Goal: Book appointment/travel/reservation

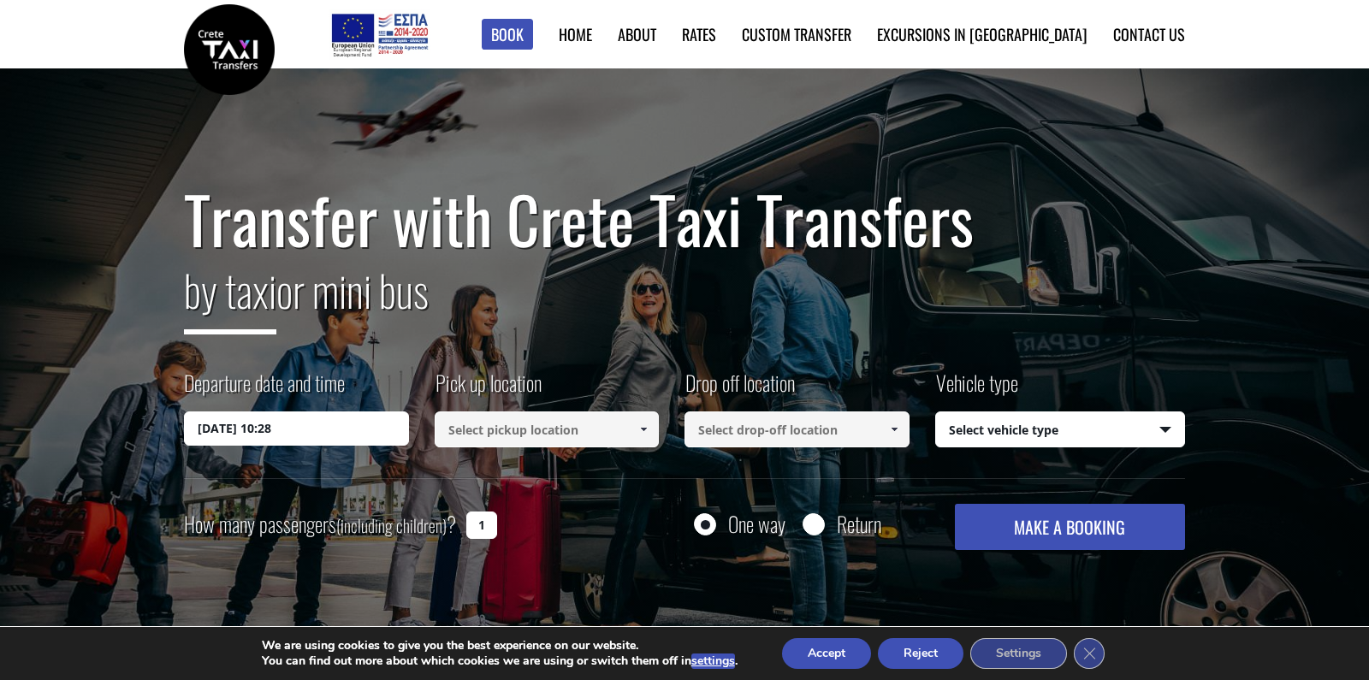
click at [317, 419] on input "27/08/2025 10:28" at bounding box center [296, 428] width 225 height 34
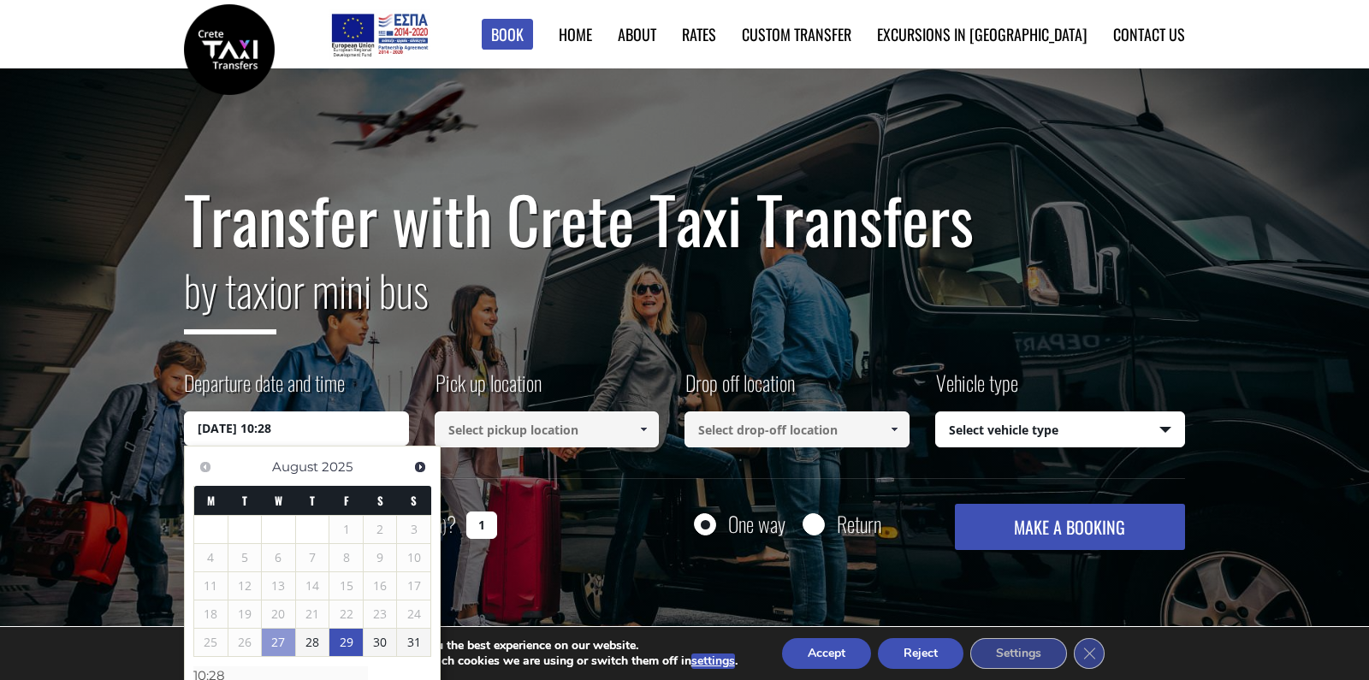
click at [346, 638] on link "29" at bounding box center [345, 642] width 33 height 27
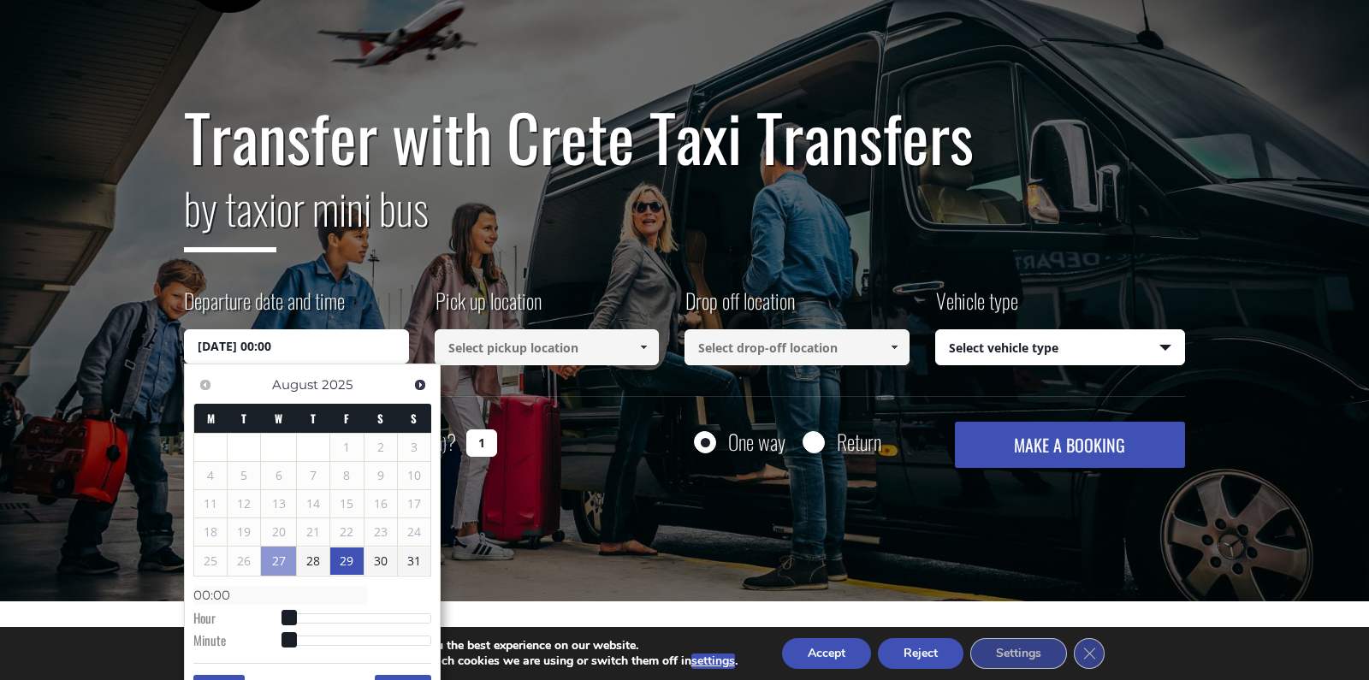
scroll to position [286, 0]
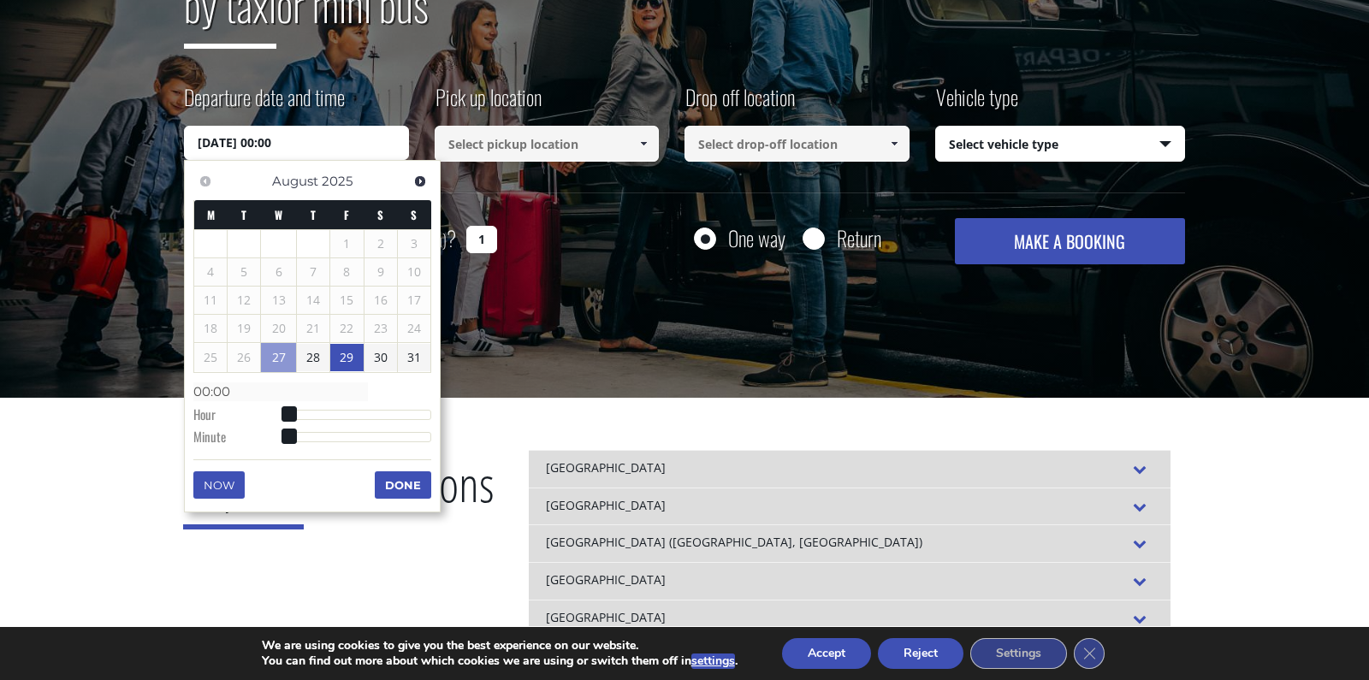
type input "29/08/2025 01:00"
type input "01:00"
type input "29/08/2025 02:00"
type input "02:00"
type input "29/08/2025 03:00"
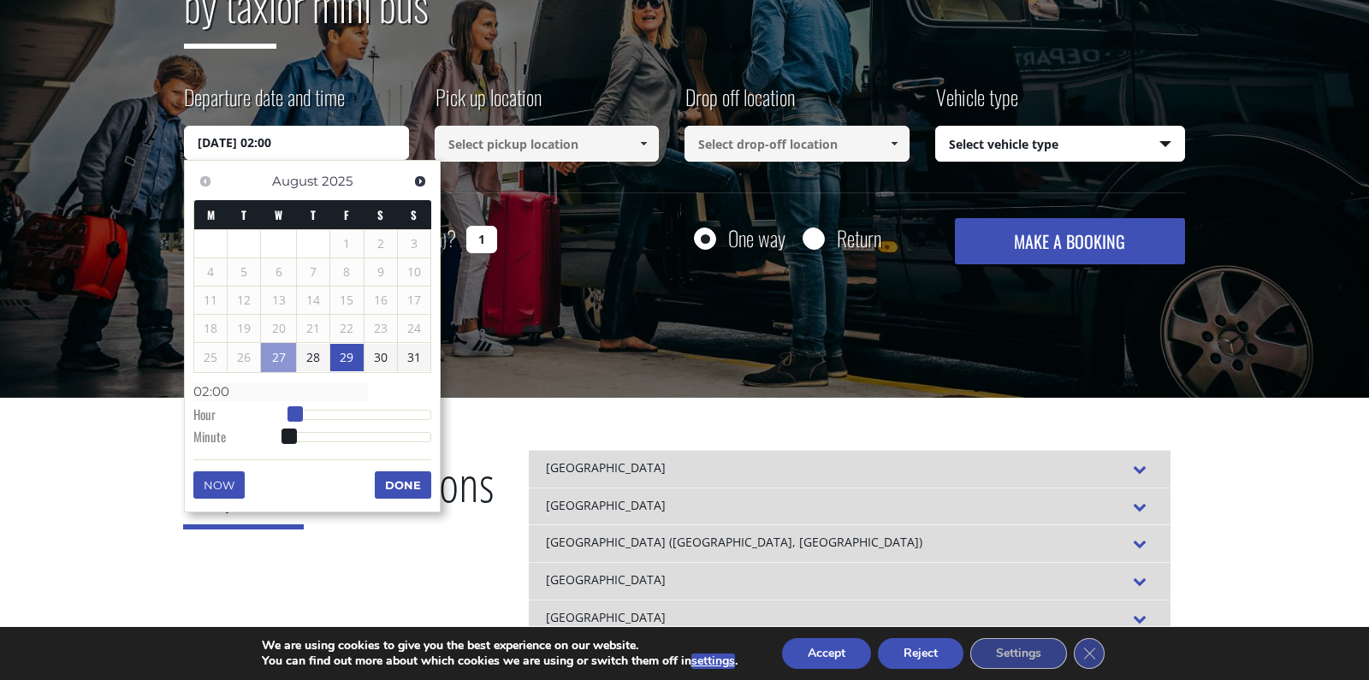
type input "03:00"
type input "29/08/2025 04:00"
type input "04:00"
type input "29/08/2025 05:00"
type input "05:00"
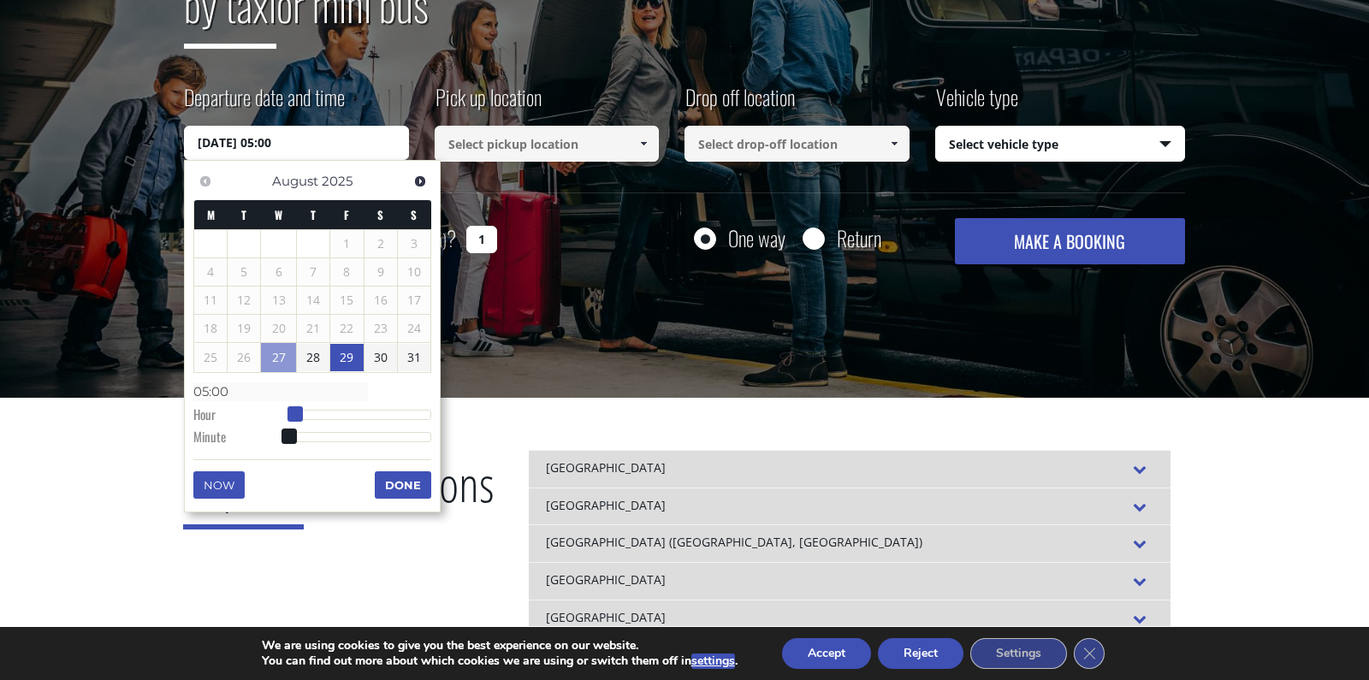
type input "29/08/2025 06:00"
type input "06:00"
type input "29/08/2025 07:00"
type input "07:00"
type input "29/08/2025 08:00"
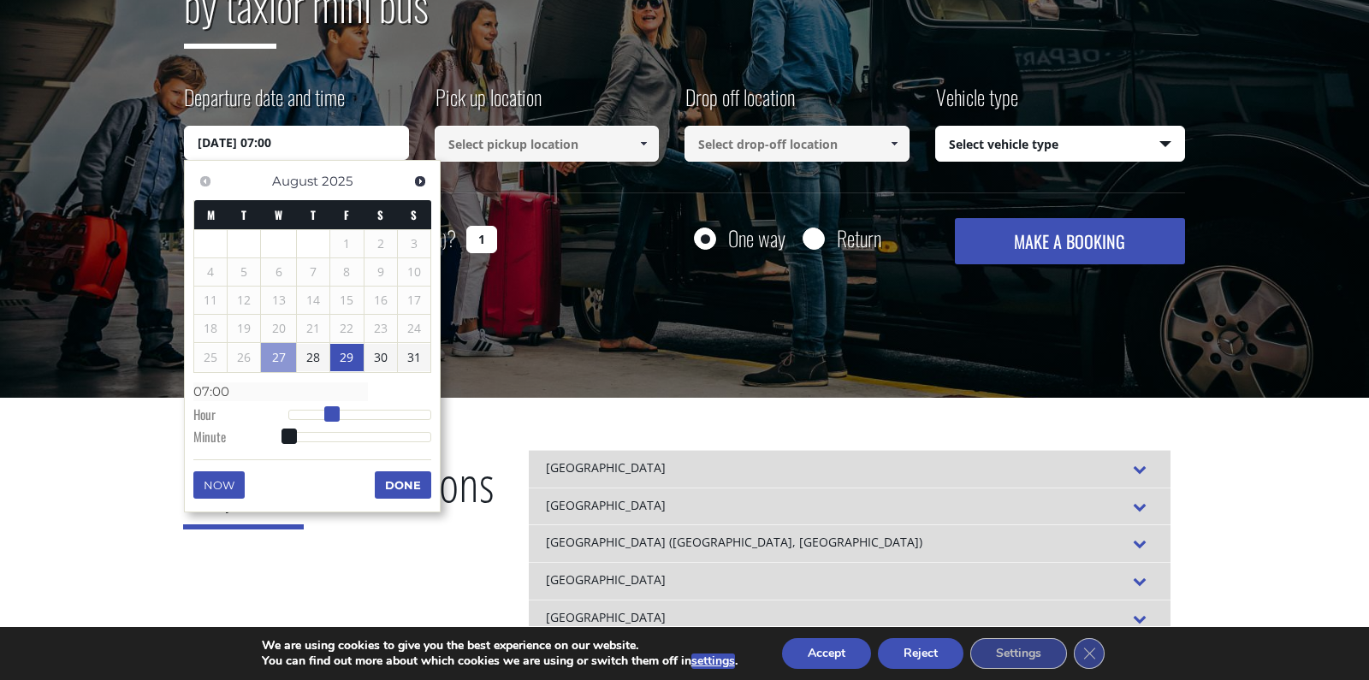
type input "08:00"
type input "29/08/2025 07:00"
type input "07:00"
type input "29/08/2025 06:00"
type input "06:00"
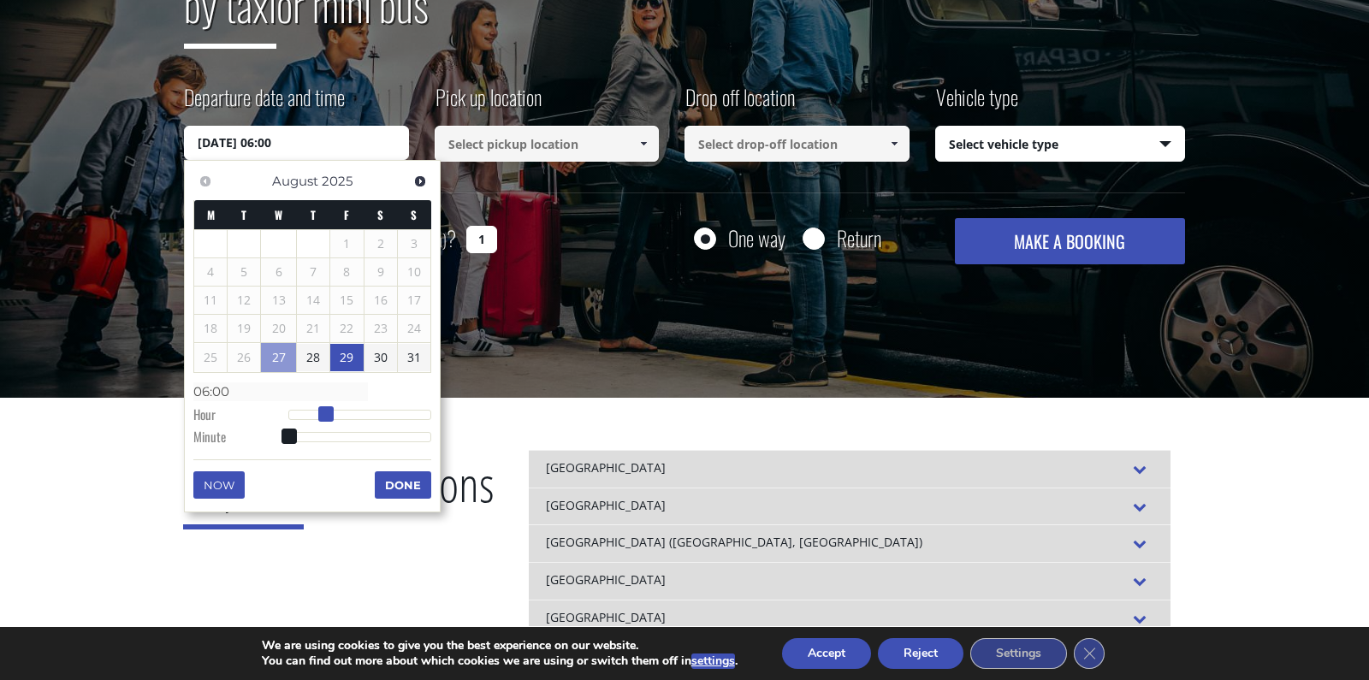
type input "29/08/2025 05:00"
type input "05:00"
type input "29/08/2025 04:00"
type input "04:00"
drag, startPoint x: 299, startPoint y: 416, endPoint x: 318, endPoint y: 417, distance: 19.7
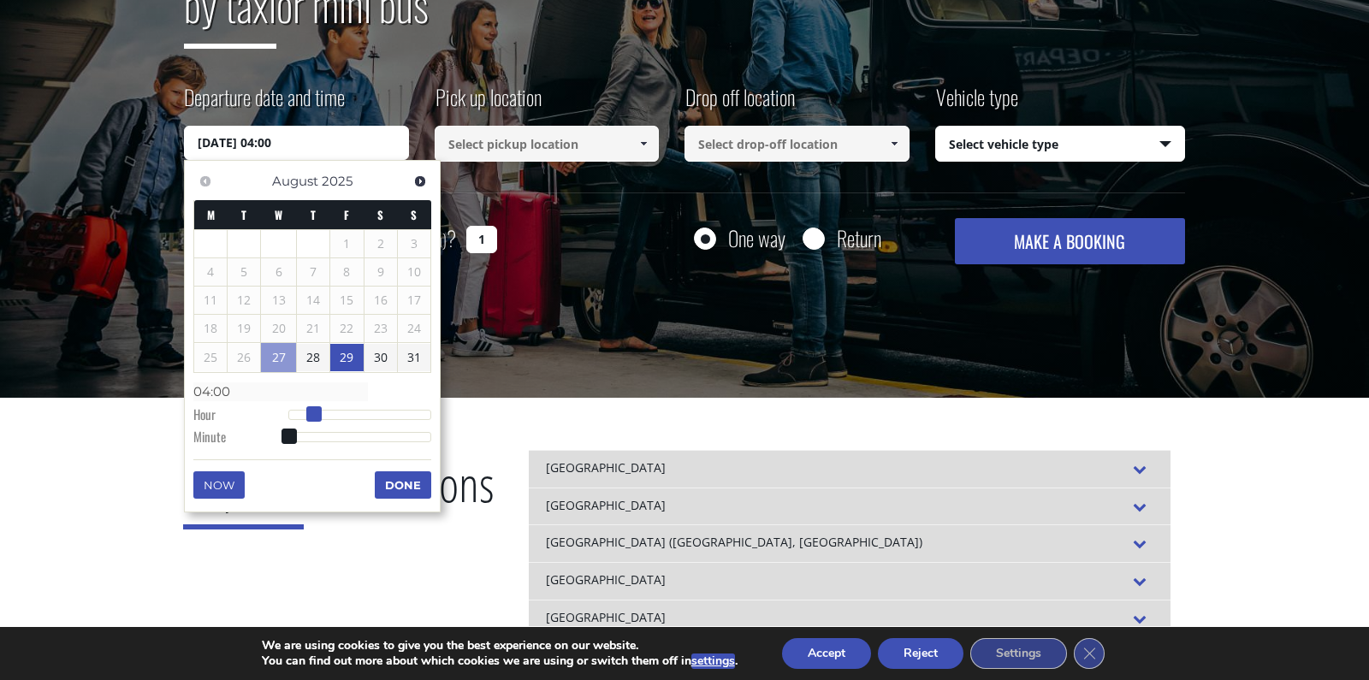
click at [318, 417] on dl "Time 04:00 Hour Minute Second Millisecond Microsecond Time Zone -1200 -1100 -10…" at bounding box center [312, 413] width 238 height 73
type input "29/08/2025 04:01"
type input "04:01"
type input "29/08/2025 04:02"
type input "04:02"
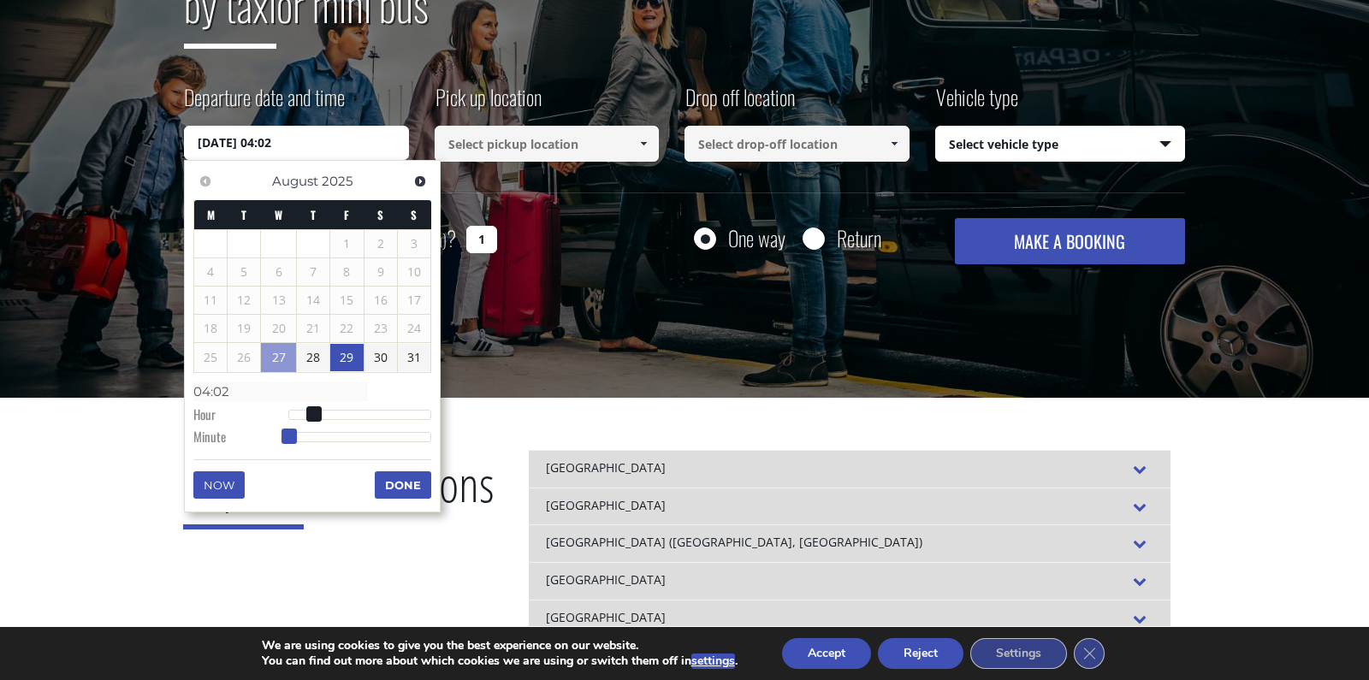
type input "29/08/2025 04:04"
type input "04:04"
type input "29/08/2025 04:05"
type input "04:05"
type input "29/08/2025 04:06"
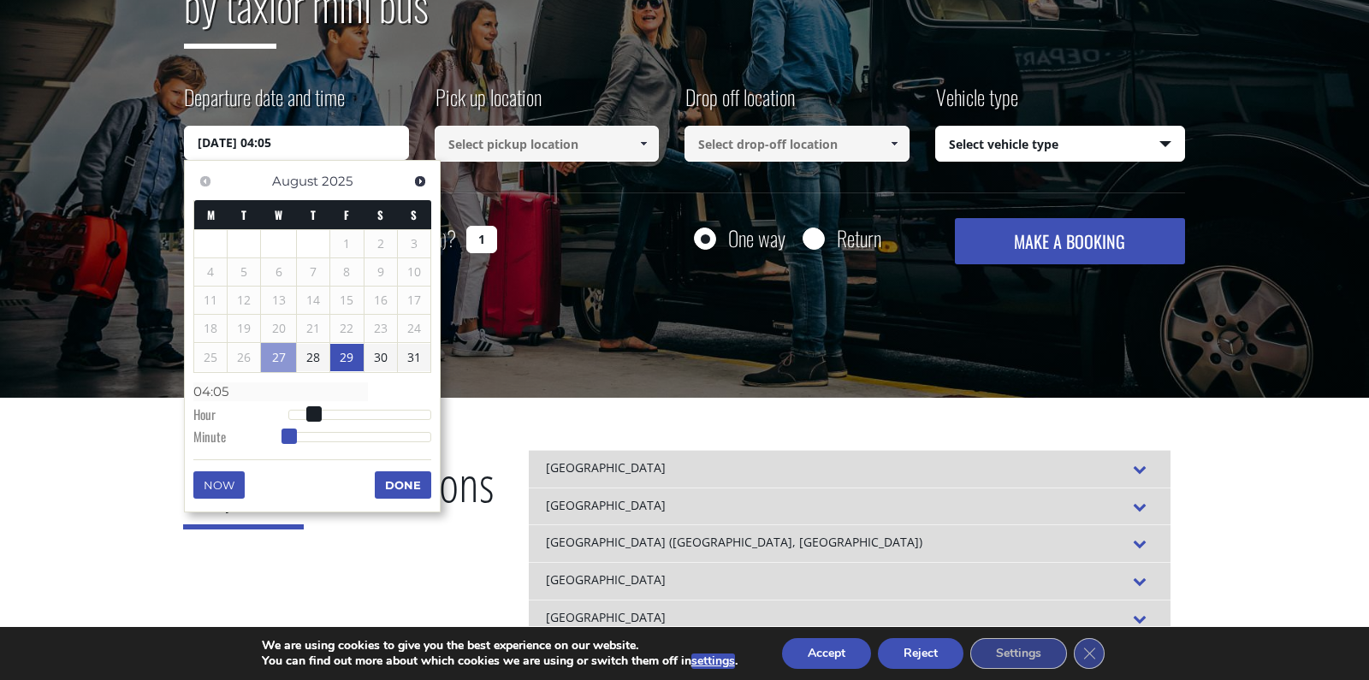
type input "04:06"
type input "29/08/2025 04:07"
type input "04:07"
type input "29/08/2025 04:08"
type input "04:08"
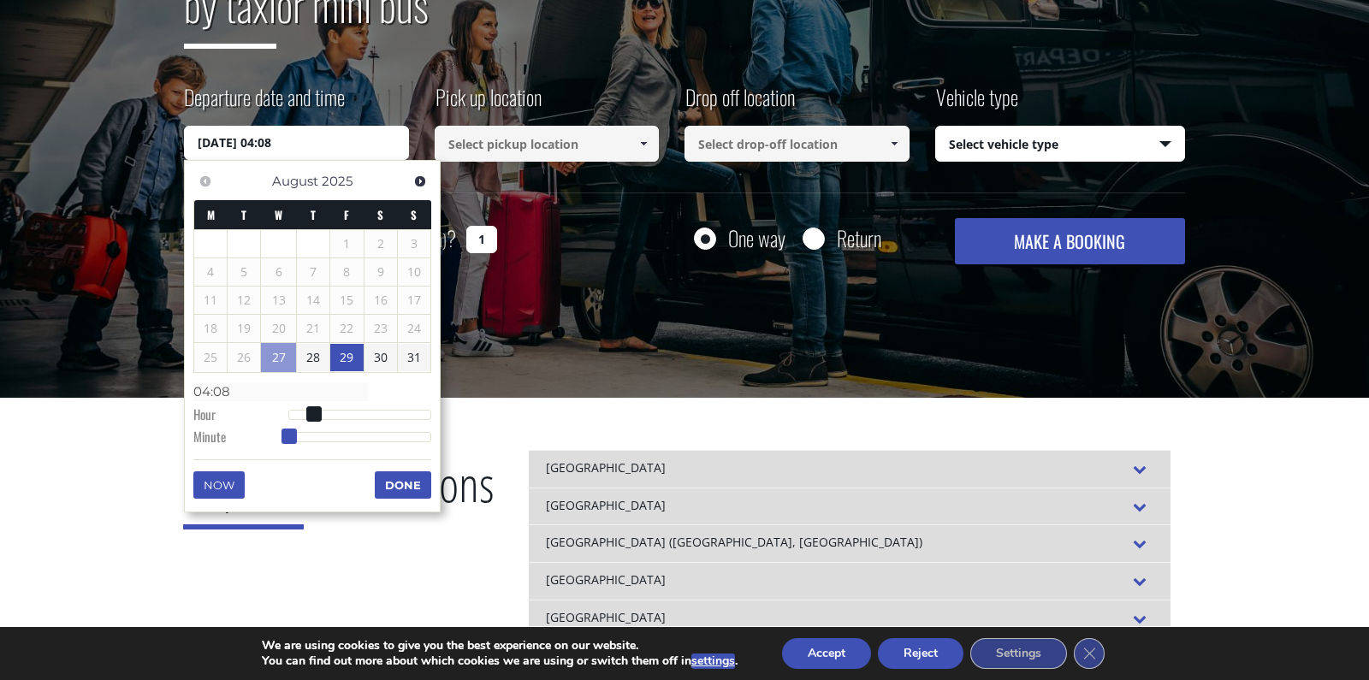
type input "29/08/2025 04:09"
type input "04:09"
type input "29/08/2025 04:10"
type input "04:10"
type input "29/08/2025 04:11"
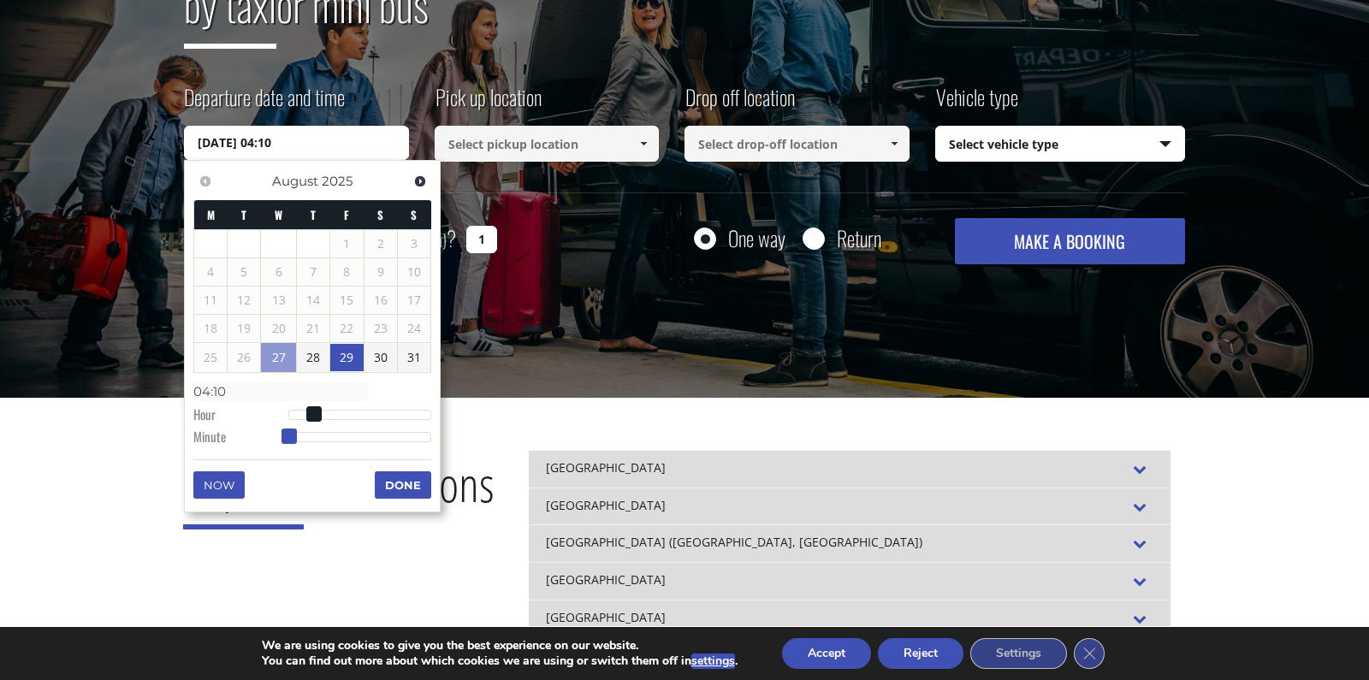
type input "04:11"
type input "29/08/2025 04:12"
type input "04:12"
type input "29/08/2025 04:13"
type input "04:13"
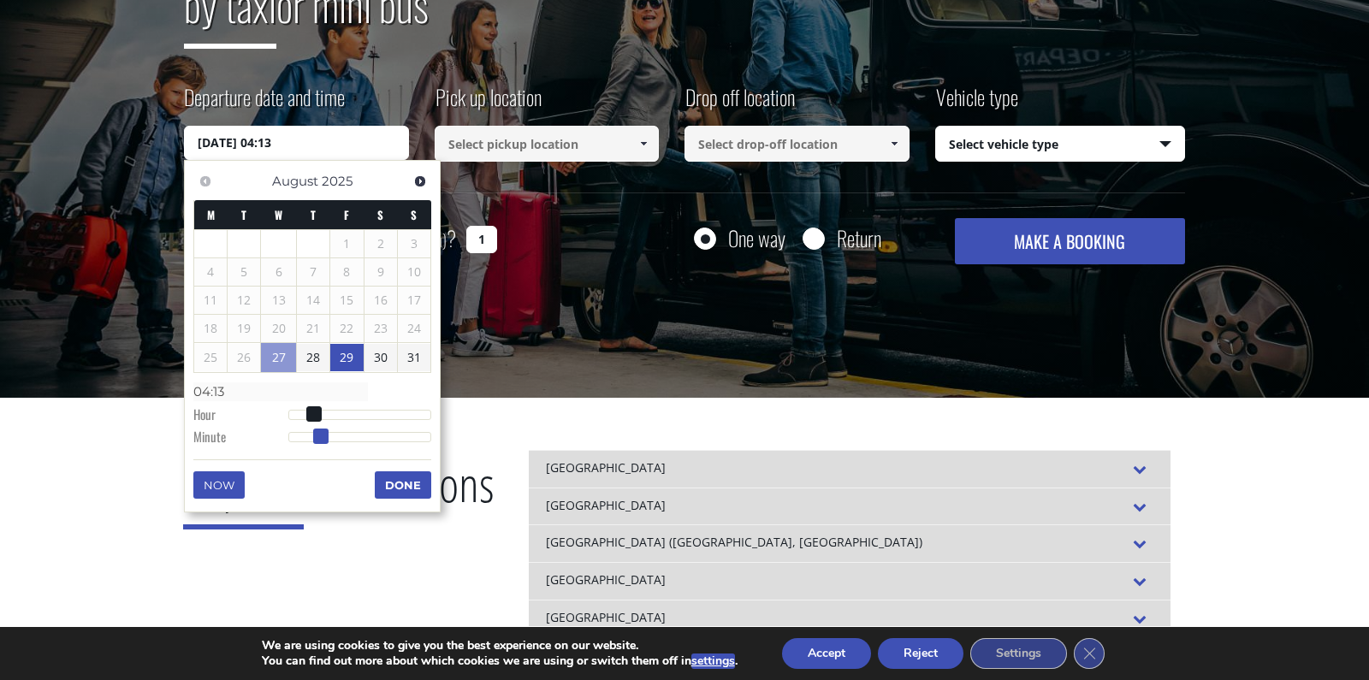
type input "29/08/2025 04:14"
type input "04:14"
type input "29/08/2025 04:15"
type input "04:15"
drag, startPoint x: 287, startPoint y: 431, endPoint x: 322, endPoint y: 435, distance: 35.2
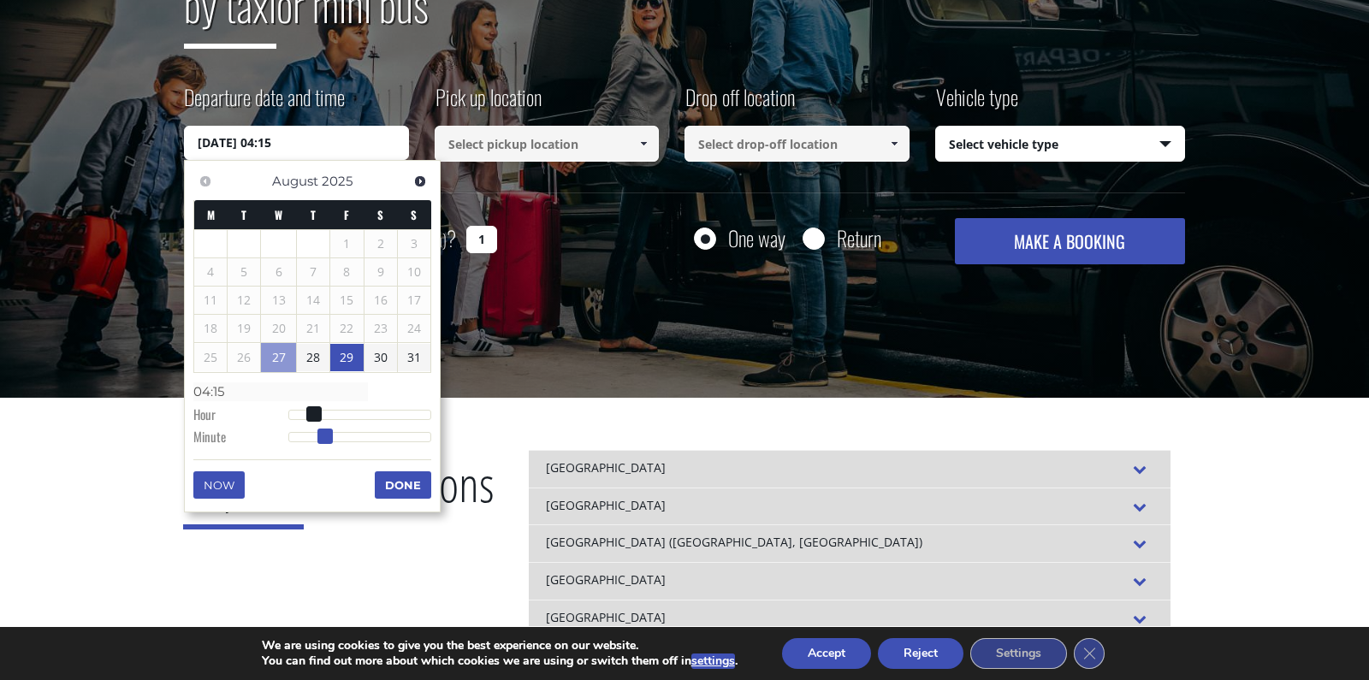
click at [322, 435] on span at bounding box center [324, 436] width 15 height 15
click at [388, 481] on button "Done" at bounding box center [403, 484] width 56 height 27
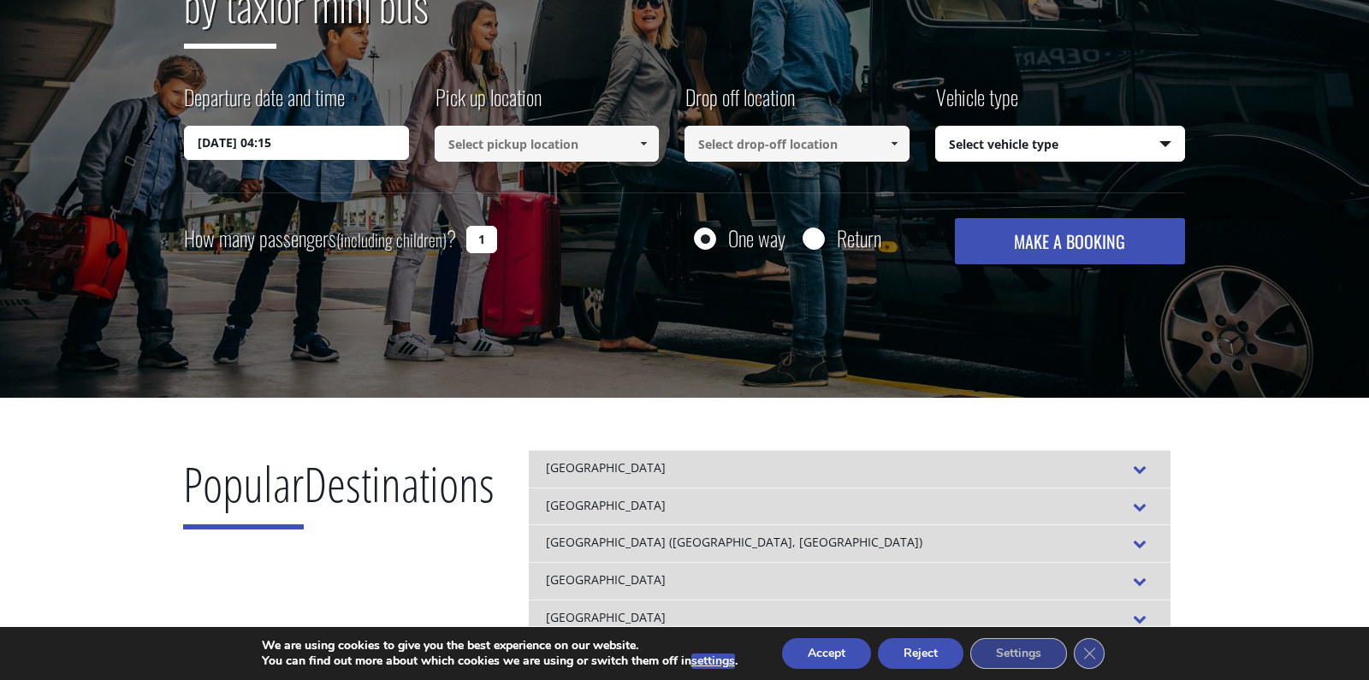
click at [535, 147] on input at bounding box center [547, 144] width 225 height 36
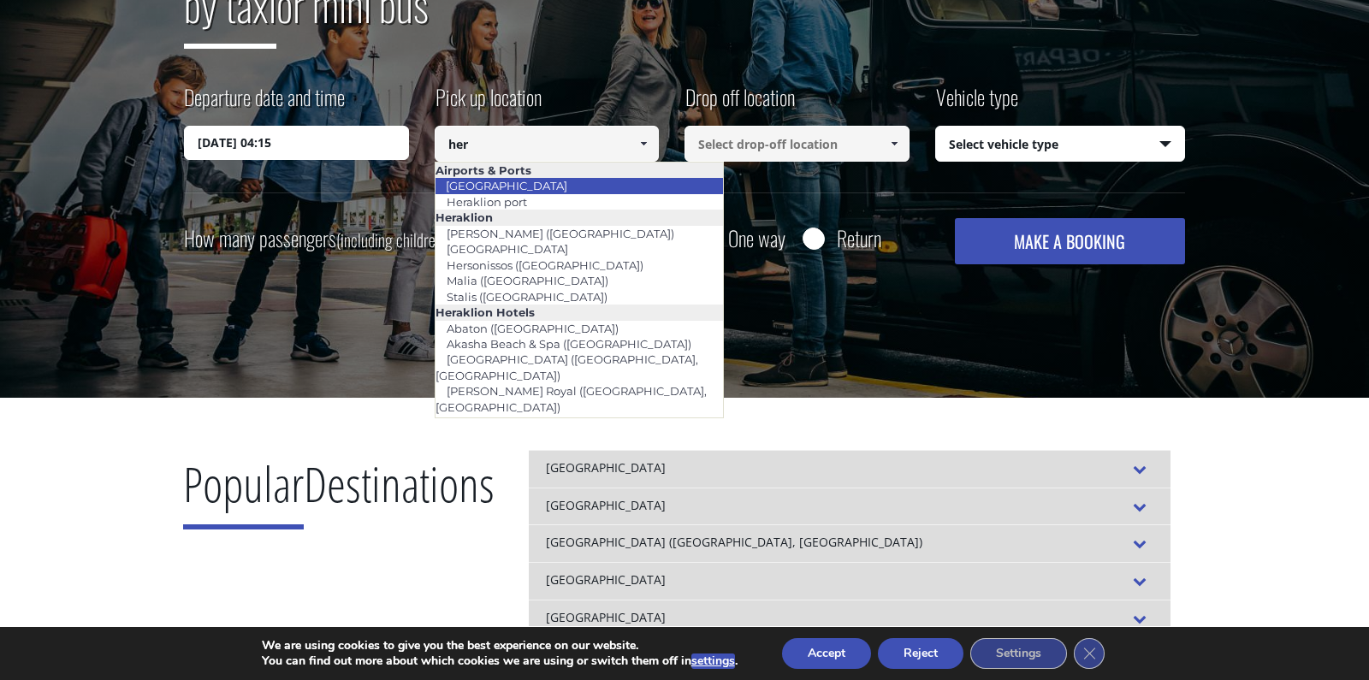
click at [533, 180] on link "[GEOGRAPHIC_DATA]" at bounding box center [507, 186] width 144 height 24
type input "[GEOGRAPHIC_DATA]"
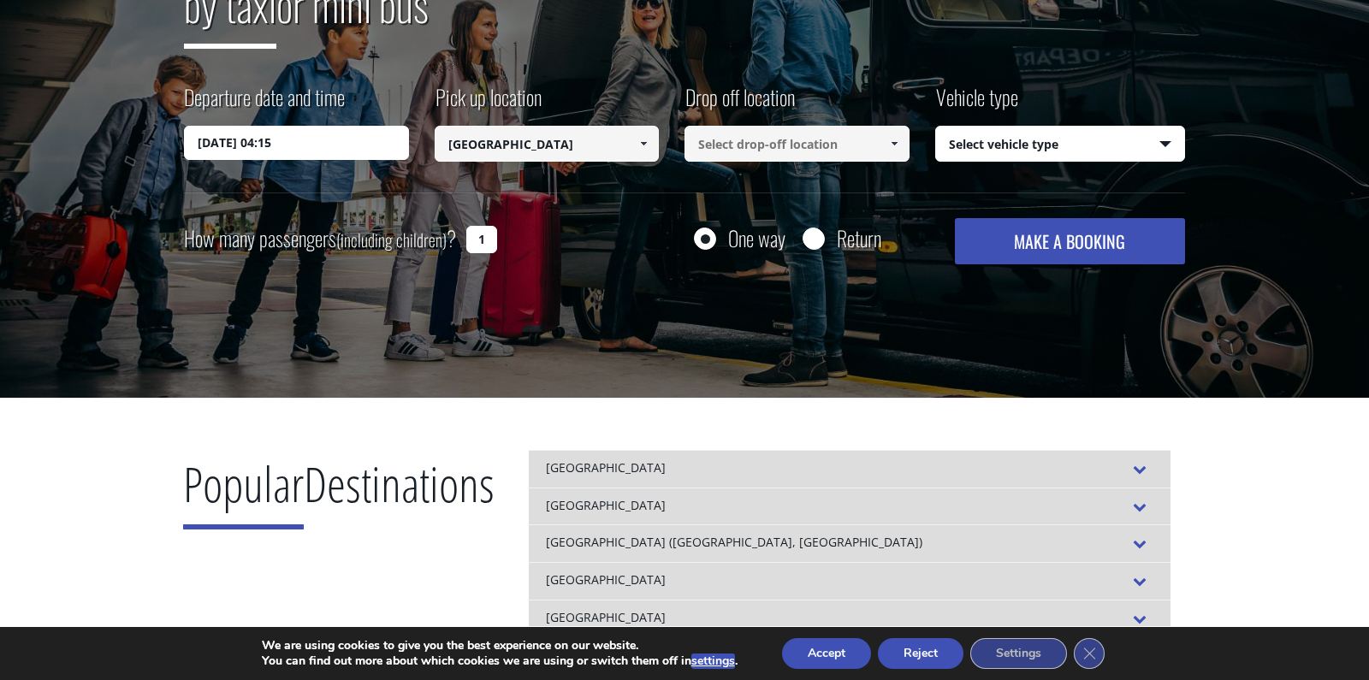
click at [786, 142] on input at bounding box center [796, 144] width 225 height 36
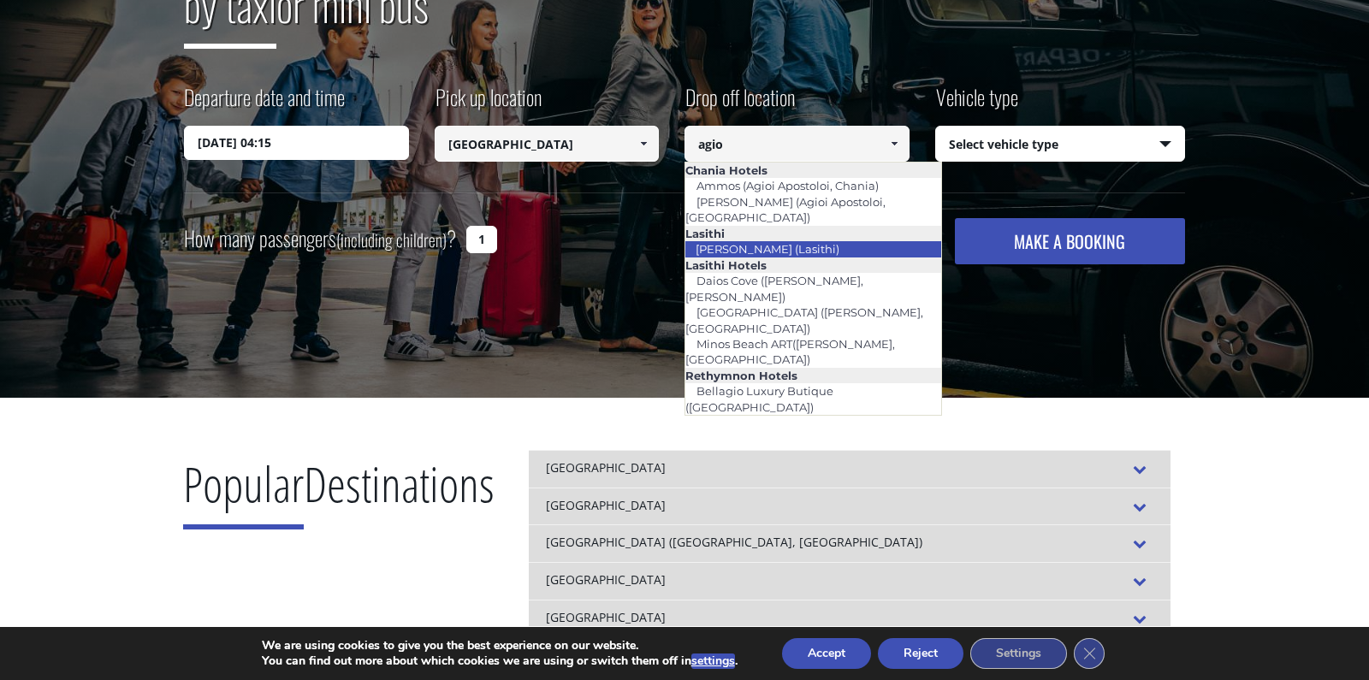
click at [791, 237] on link "[PERSON_NAME] (Lasithi)" at bounding box center [767, 249] width 166 height 24
type input "[PERSON_NAME] (Lasithi)"
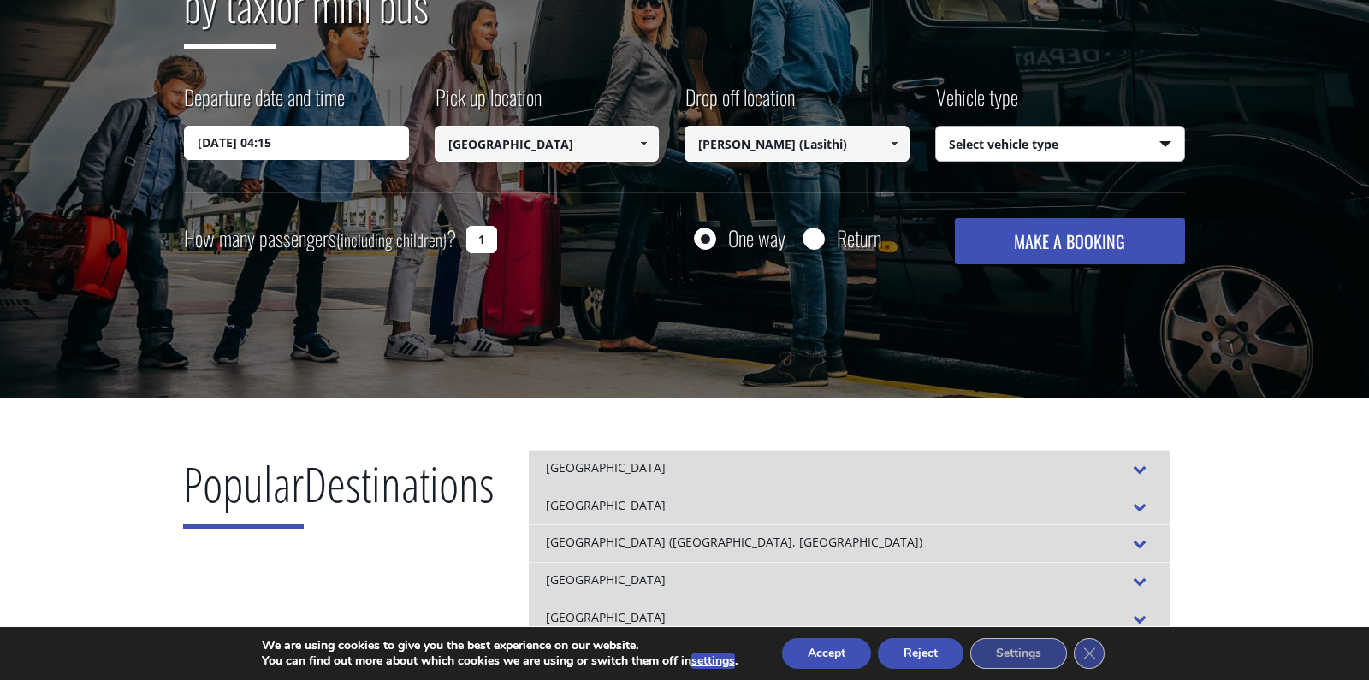
select select "540"
click at [1046, 255] on button "MAKE A BOOKING" at bounding box center [1070, 241] width 230 height 46
